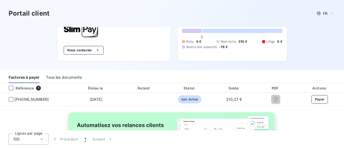
scroll to position [35, 0]
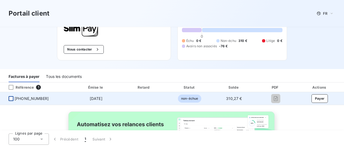
click at [10, 98] on div at bounding box center [11, 98] width 5 height 5
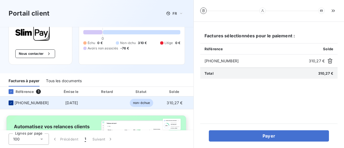
click at [9, 105] on div at bounding box center [11, 103] width 5 height 5
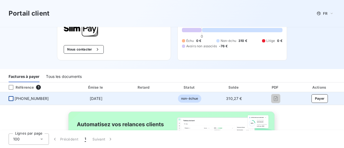
click at [10, 97] on div at bounding box center [11, 98] width 5 height 5
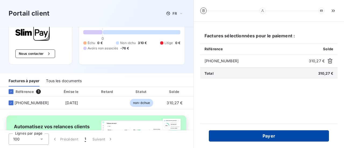
click at [273, 133] on button "Payer" at bounding box center [269, 135] width 120 height 11
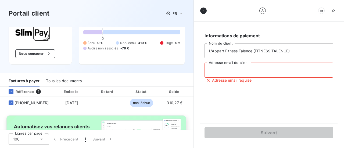
click at [245, 70] on input "Adresse email du client" at bounding box center [269, 70] width 129 height 15
type input "[PERSON_NAME][EMAIL_ADDRESS][DOMAIN_NAME]"
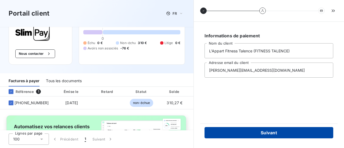
click at [266, 132] on button "Suivant" at bounding box center [269, 132] width 129 height 11
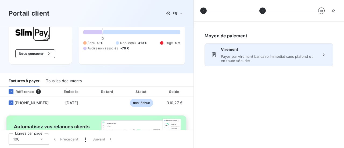
click at [250, 52] on span "Virement" at bounding box center [269, 49] width 96 height 5
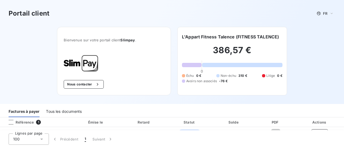
click at [92, 90] on div "Bienvenue sur votre portail client Slimpay . Nous contacter" at bounding box center [114, 61] width 114 height 69
click at [78, 83] on button "Nous contacter" at bounding box center [84, 84] width 40 height 9
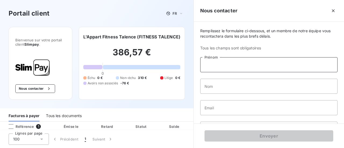
click at [234, 63] on input "Prénom" at bounding box center [268, 64] width 137 height 15
type input "[PERSON_NAME]"
type input "[PERSON_NAME][EMAIL_ADDRESS][DOMAIN_NAME]"
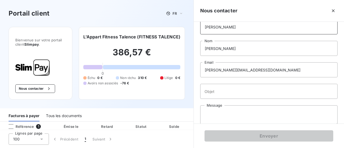
scroll to position [46, 0]
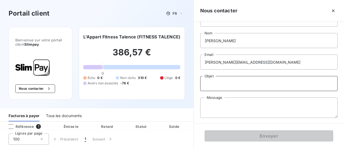
click at [262, 83] on input "Objet" at bounding box center [268, 83] width 137 height 15
type input "p"
type input "Incident paiement"
type textarea "b"
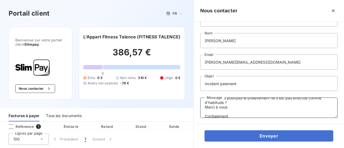
scroll to position [35, 0]
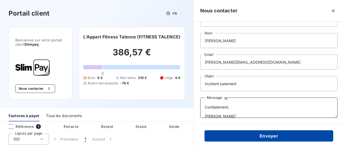
type textarea "Bonjour, Je me permets de vous contacter car j'ai reçu un mail concernant un in…"
click at [278, 134] on button "Envoyer" at bounding box center [269, 135] width 129 height 11
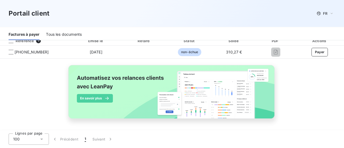
scroll to position [57, 0]
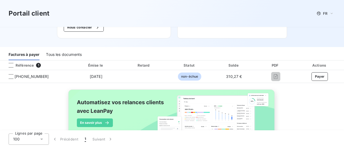
click at [68, 54] on div "Tous les documents" at bounding box center [64, 54] width 36 height 11
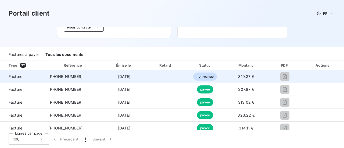
scroll to position [0, 0]
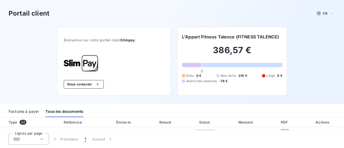
click at [24, 18] on h3 "Portail client" at bounding box center [29, 14] width 41 height 10
